Goal: Register for event/course

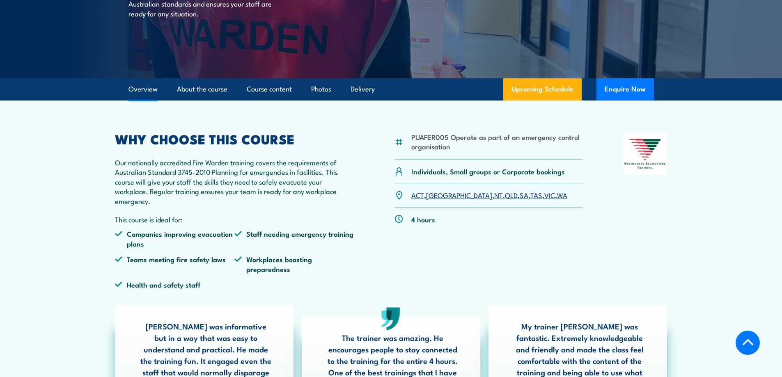
scroll to position [123, 0]
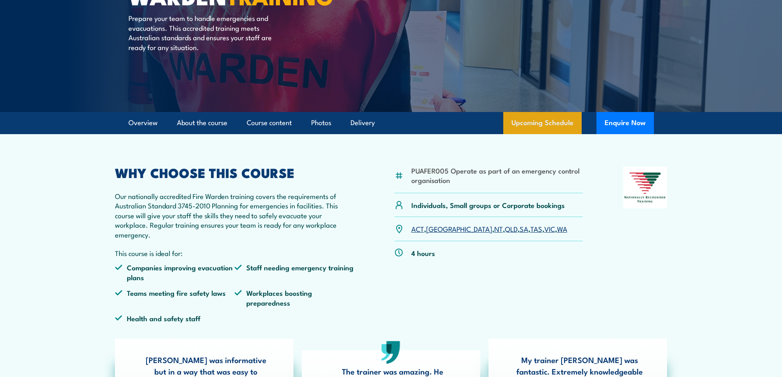
click at [528, 123] on link "Upcoming Schedule" at bounding box center [542, 123] width 78 height 22
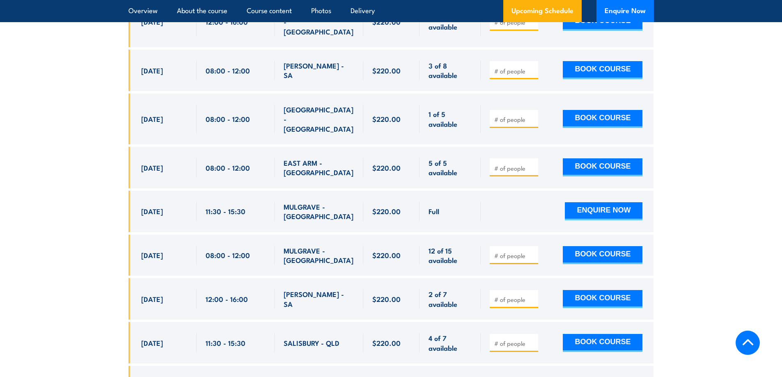
scroll to position [2019, 0]
type input "1"
click at [530, 251] on input "1" at bounding box center [514, 255] width 41 height 8
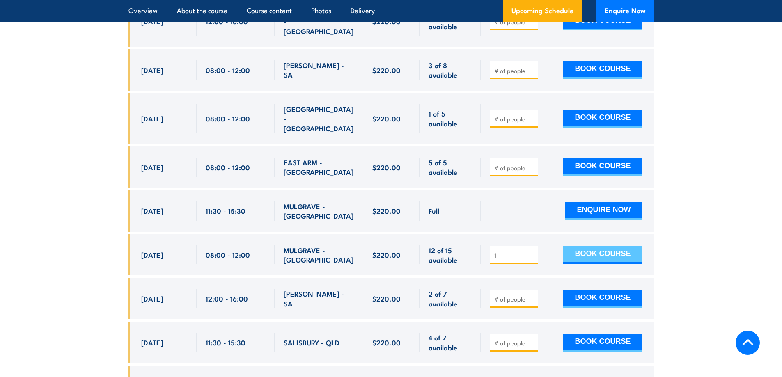
click at [580, 246] on button "BOOK COURSE" at bounding box center [603, 255] width 80 height 18
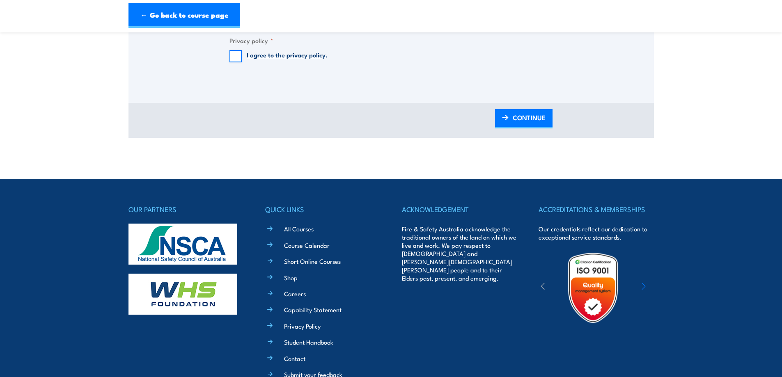
scroll to position [780, 0]
click at [289, 226] on link "All Courses" at bounding box center [299, 228] width 30 height 9
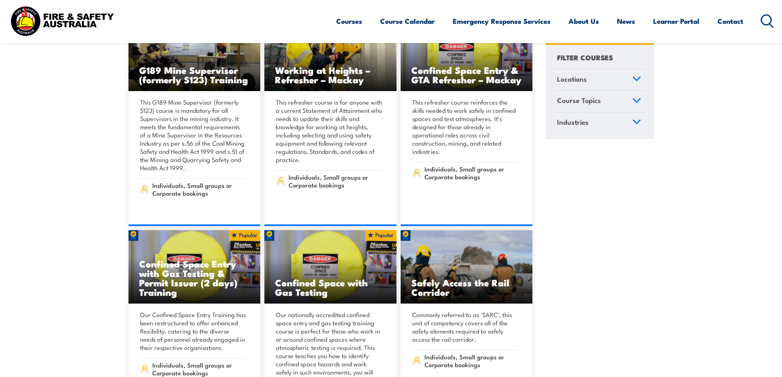
scroll to position [1273, 0]
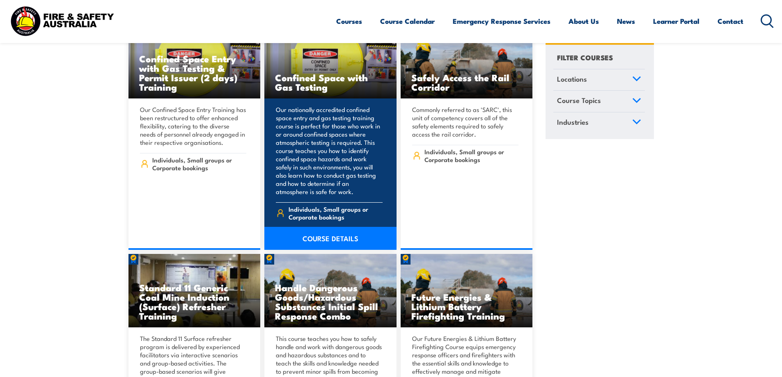
click at [318, 228] on link "COURSE DETAILS" at bounding box center [330, 238] width 132 height 23
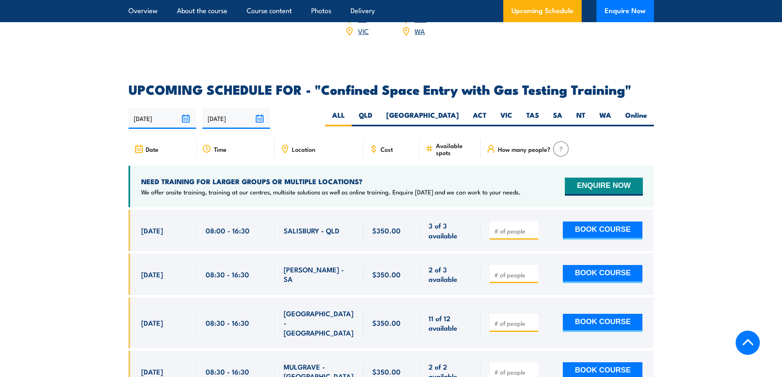
scroll to position [1232, 0]
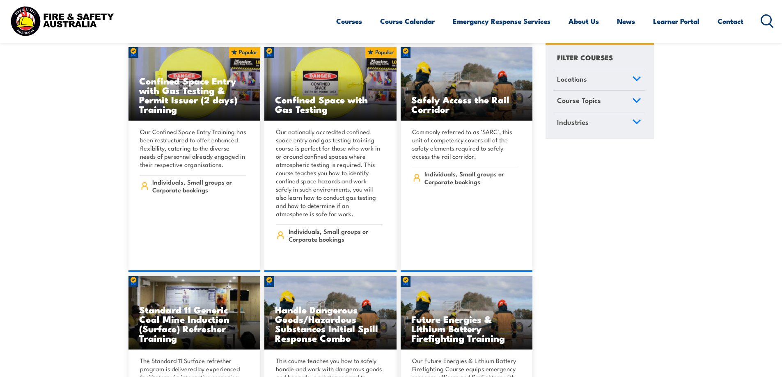
scroll to position [1269, 0]
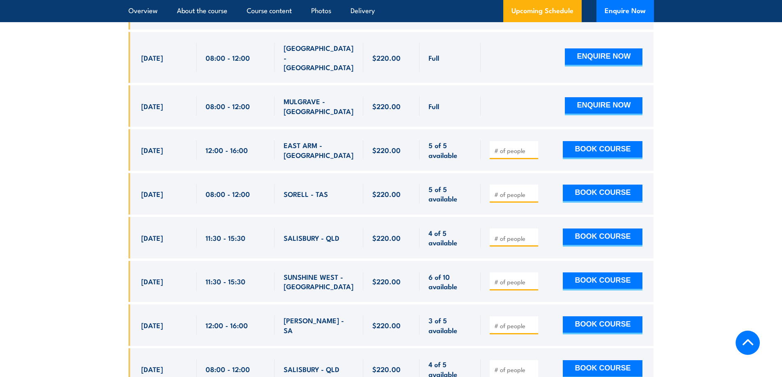
scroll to position [2882, 0]
